Goal: Find specific page/section: Find specific page/section

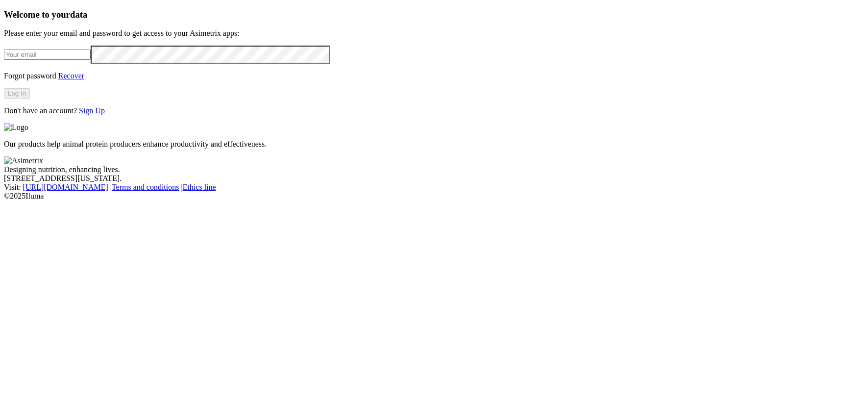
type input "[PERSON_NAME][EMAIL_ADDRESS][DOMAIN_NAME]"
click at [30, 99] on button "Log In" at bounding box center [17, 93] width 26 height 10
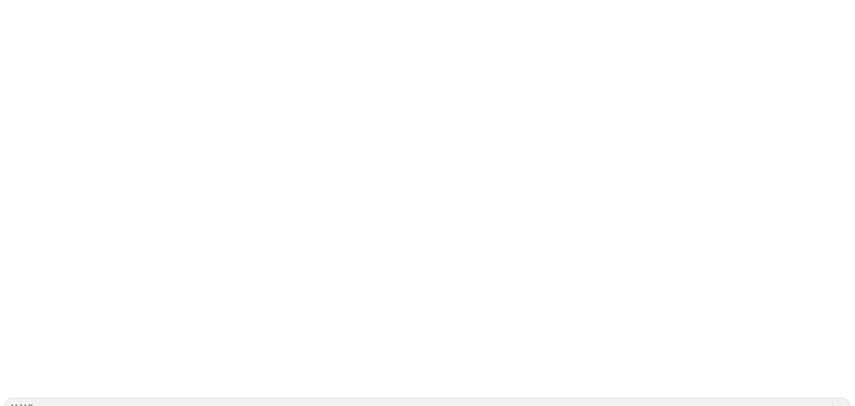
click at [33, 403] on div "ALIAR" at bounding box center [21, 407] width 24 height 9
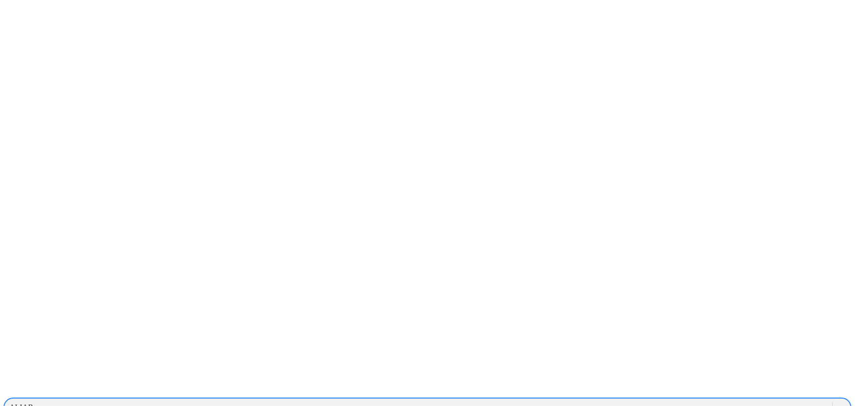
scroll to position [223, 0]
